Goal: Navigation & Orientation: Find specific page/section

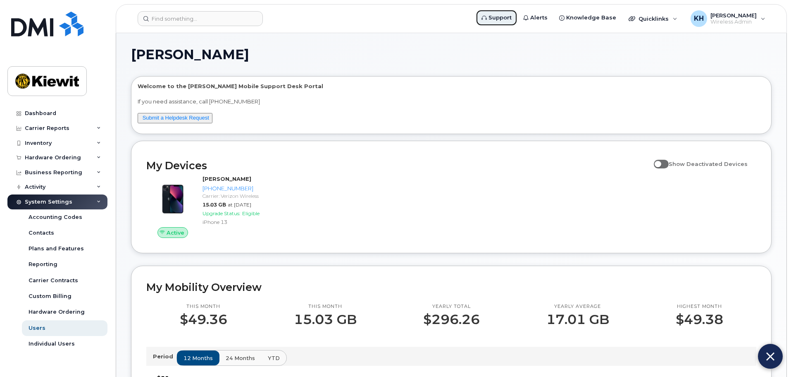
click at [511, 19] on span "Support" at bounding box center [500, 18] width 23 height 8
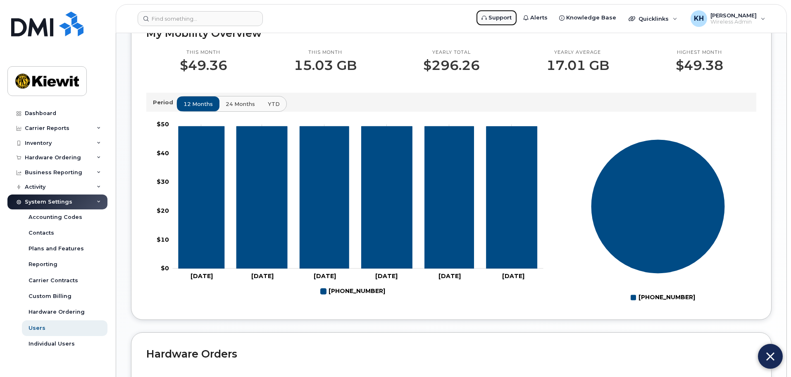
scroll to position [276, 0]
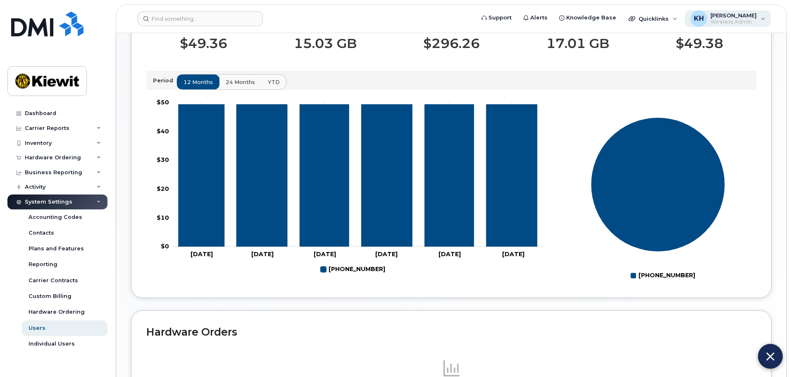
click at [743, 21] on span "Wireless Admin" at bounding box center [734, 22] width 46 height 7
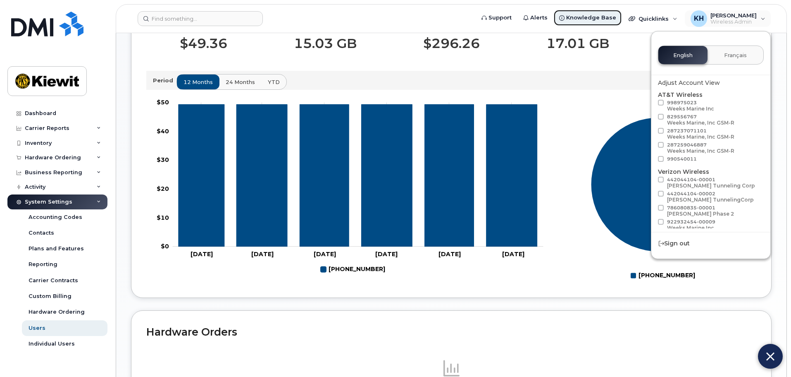
click at [611, 17] on span "Knowledge Base" at bounding box center [591, 18] width 50 height 8
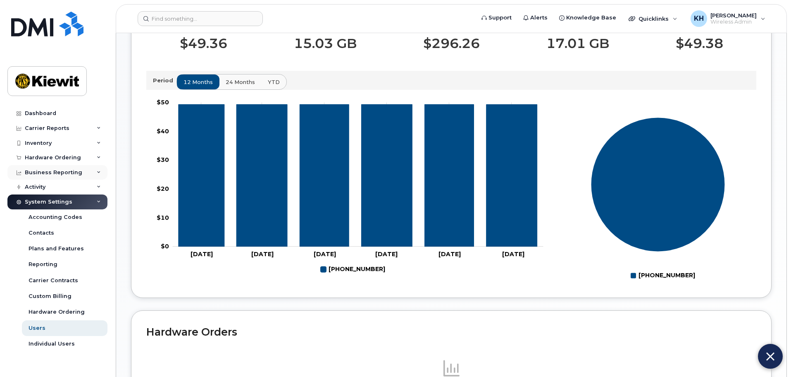
click at [59, 175] on div "Business Reporting" at bounding box center [53, 172] width 57 height 7
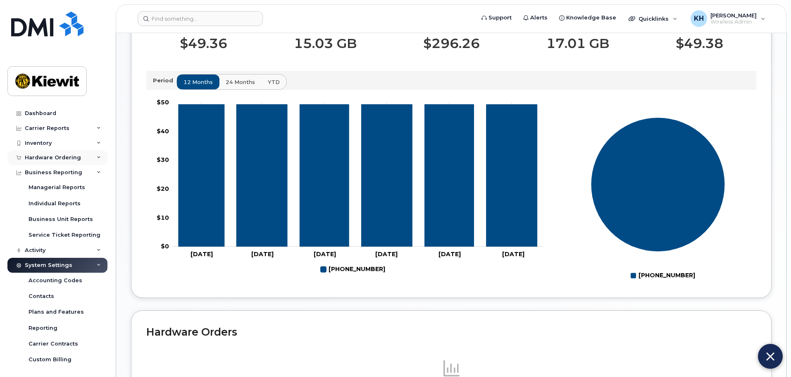
click at [57, 156] on div "Hardware Ordering" at bounding box center [53, 157] width 56 height 7
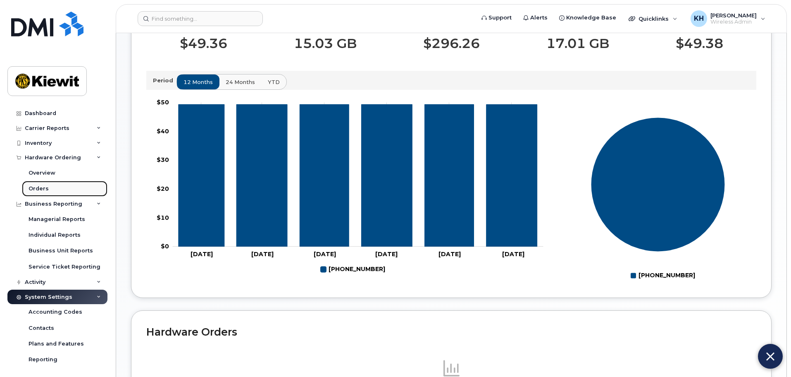
click at [43, 186] on div "Orders" at bounding box center [39, 188] width 20 height 7
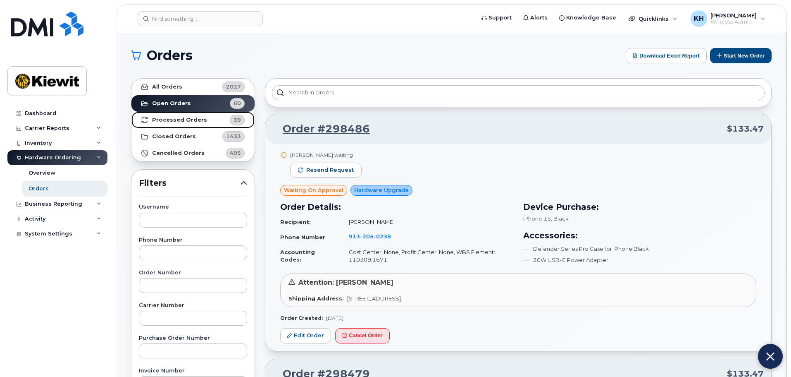
click at [176, 122] on strong "Processed Orders" at bounding box center [179, 120] width 55 height 7
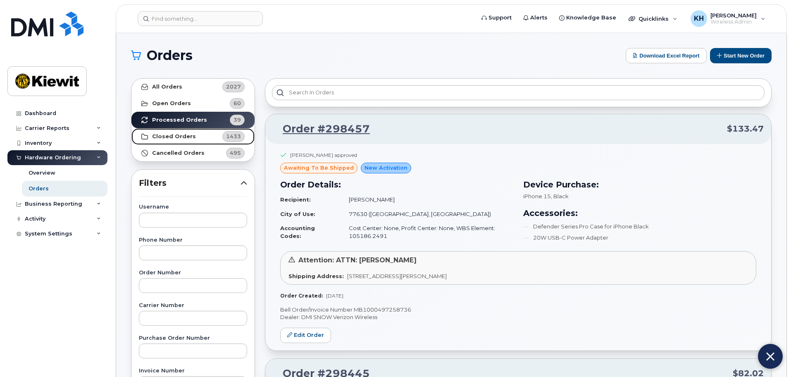
click at [182, 136] on strong "Closed Orders" at bounding box center [174, 136] width 44 height 7
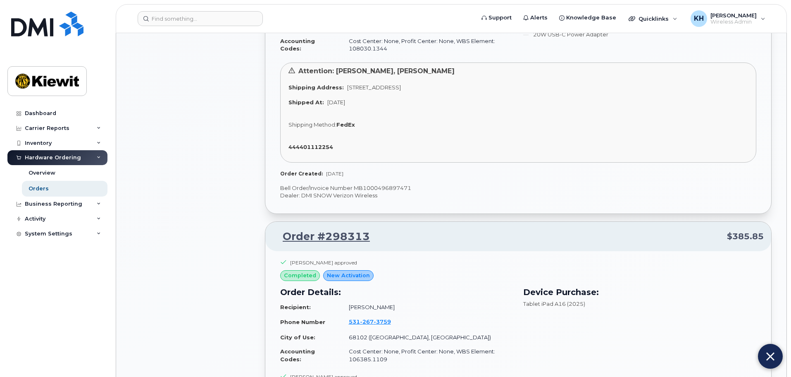
scroll to position [689, 0]
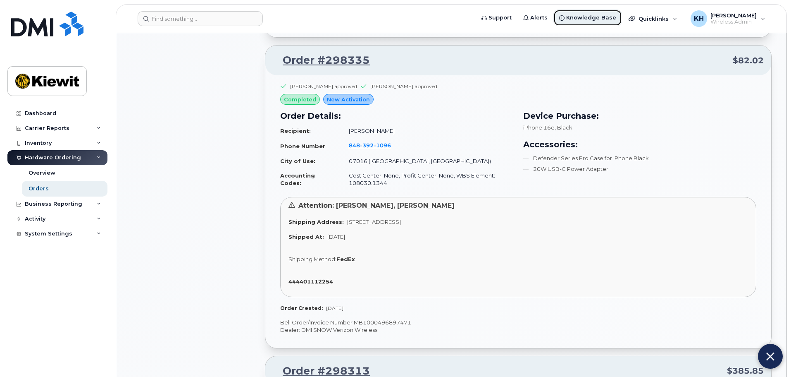
click at [565, 18] on icon at bounding box center [561, 17] width 5 height 5
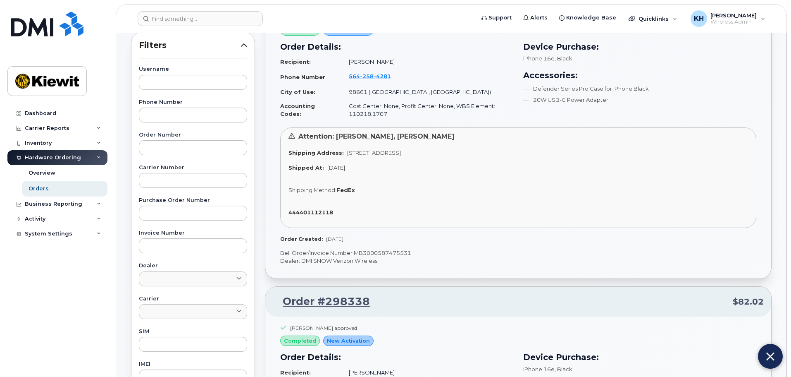
scroll to position [0, 0]
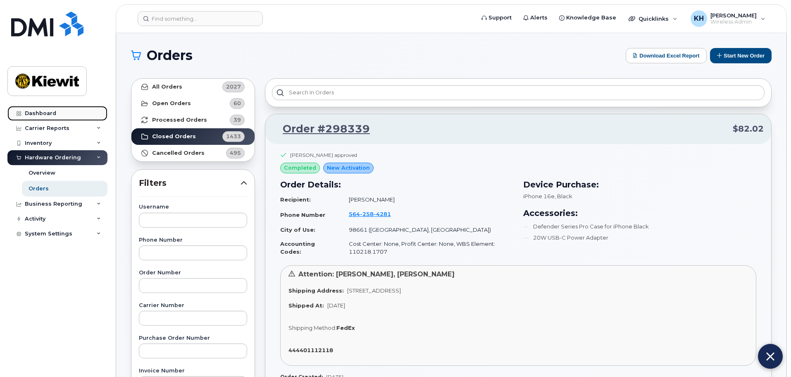
click at [26, 115] on div "Dashboard" at bounding box center [40, 113] width 31 height 7
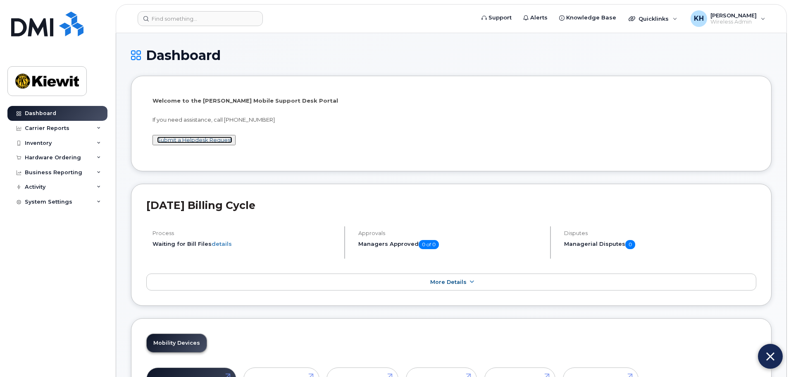
click at [179, 139] on link "Submit a Helpdesk Request" at bounding box center [194, 139] width 75 height 7
click at [55, 141] on div "Inventory" at bounding box center [57, 143] width 100 height 15
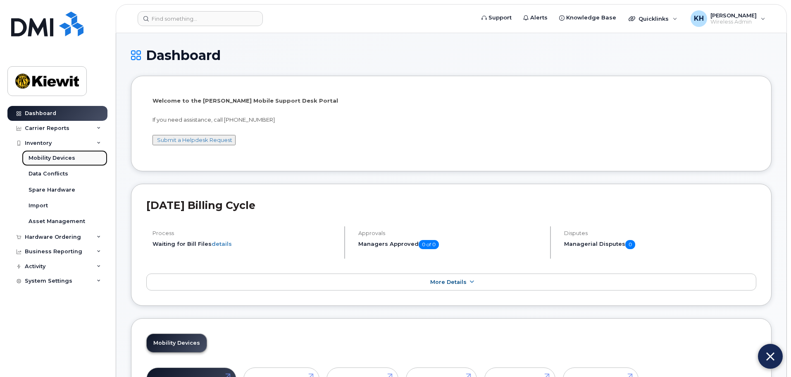
click at [66, 156] on div "Mobility Devices" at bounding box center [52, 157] width 47 height 7
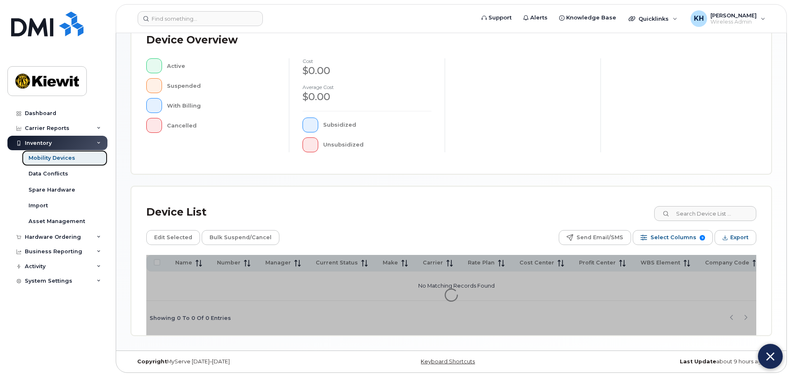
scroll to position [54, 0]
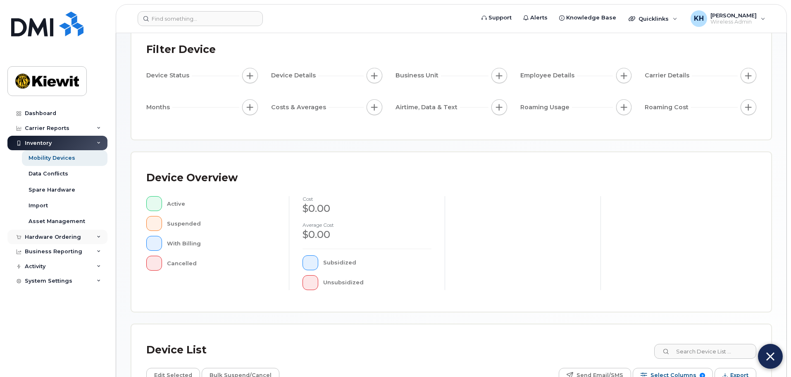
click at [72, 238] on div "Hardware Ordering" at bounding box center [53, 237] width 56 height 7
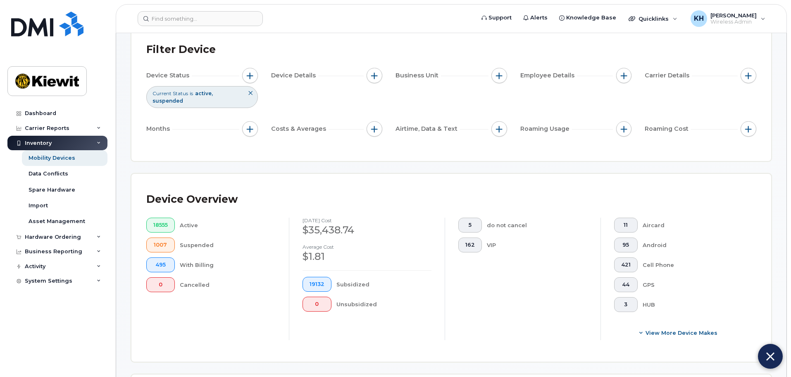
click at [94, 143] on div "Inventory" at bounding box center [57, 143] width 100 height 15
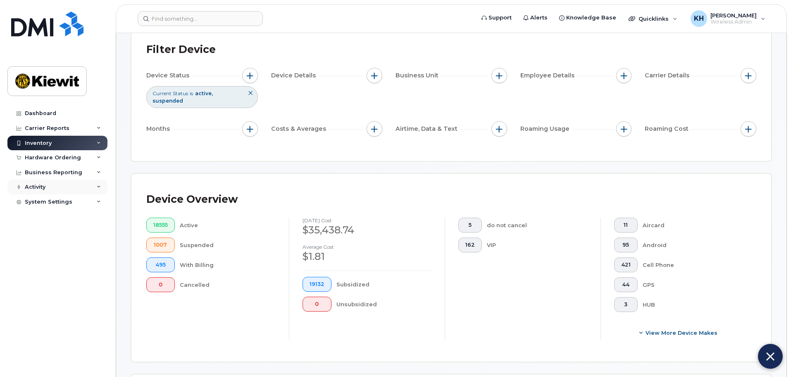
click at [86, 190] on div "Activity" at bounding box center [57, 186] width 100 height 15
click at [48, 111] on div "Dashboard" at bounding box center [40, 113] width 31 height 7
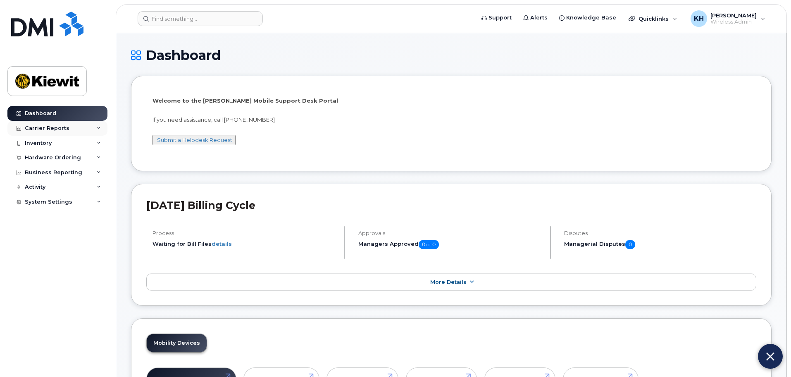
click at [57, 125] on div "Carrier Reports" at bounding box center [47, 128] width 45 height 7
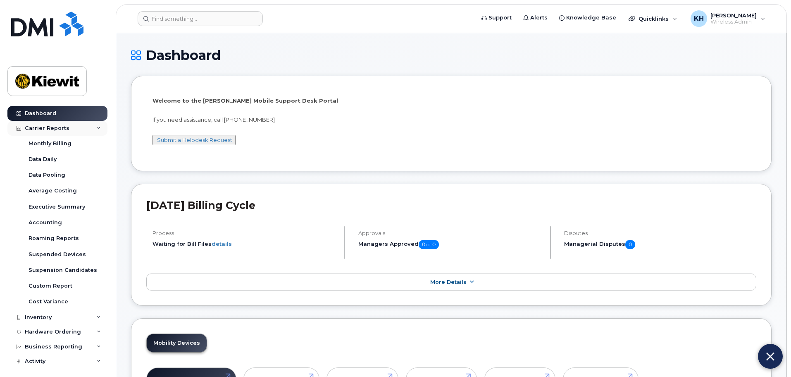
click at [57, 125] on div "Carrier Reports" at bounding box center [47, 128] width 45 height 7
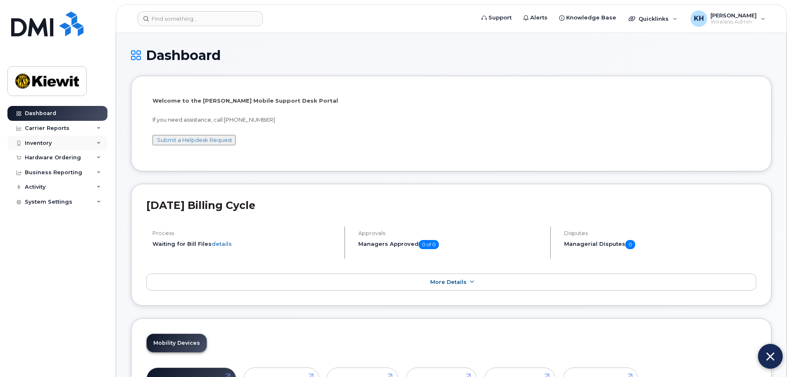
click at [50, 143] on div "Inventory" at bounding box center [38, 143] width 27 height 7
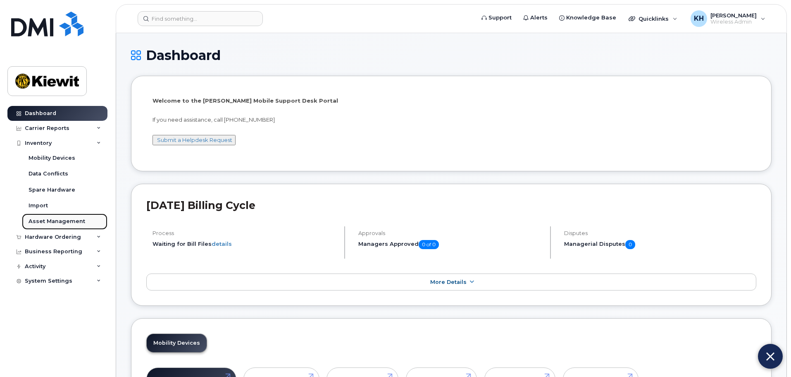
click at [69, 220] on div "Asset Management" at bounding box center [57, 220] width 57 height 7
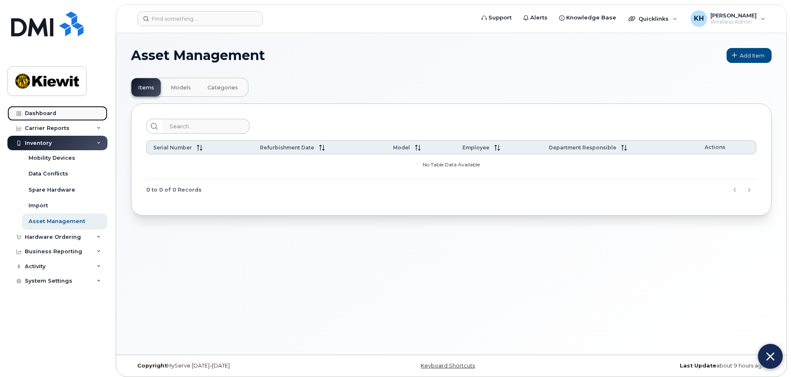
click at [39, 110] on div "Dashboard" at bounding box center [40, 113] width 31 height 7
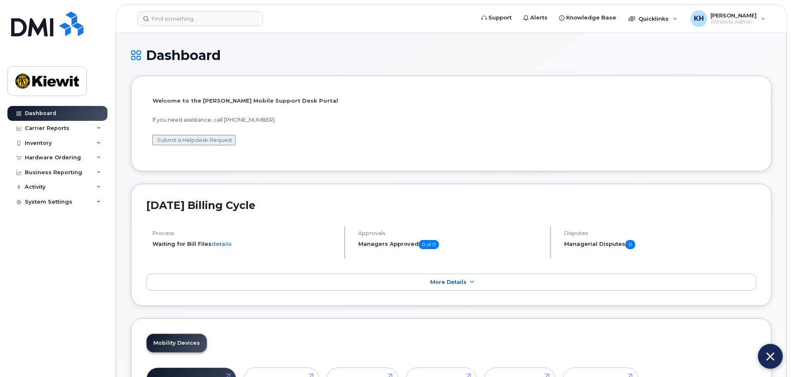
click at [184, 136] on button "Submit a Helpdesk Request" at bounding box center [194, 140] width 83 height 10
click at [213, 141] on link "Submit a Helpdesk Request" at bounding box center [194, 139] width 75 height 7
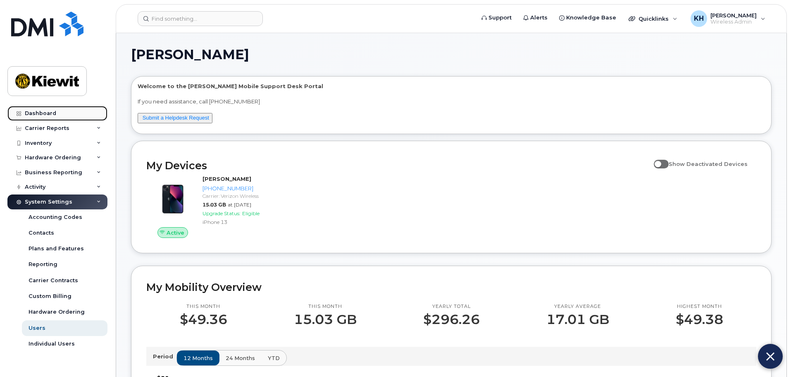
click at [60, 111] on link "Dashboard" at bounding box center [57, 113] width 100 height 15
click at [174, 120] on link "Submit a Helpdesk Request" at bounding box center [176, 118] width 67 height 6
